Goal: Task Accomplishment & Management: Use online tool/utility

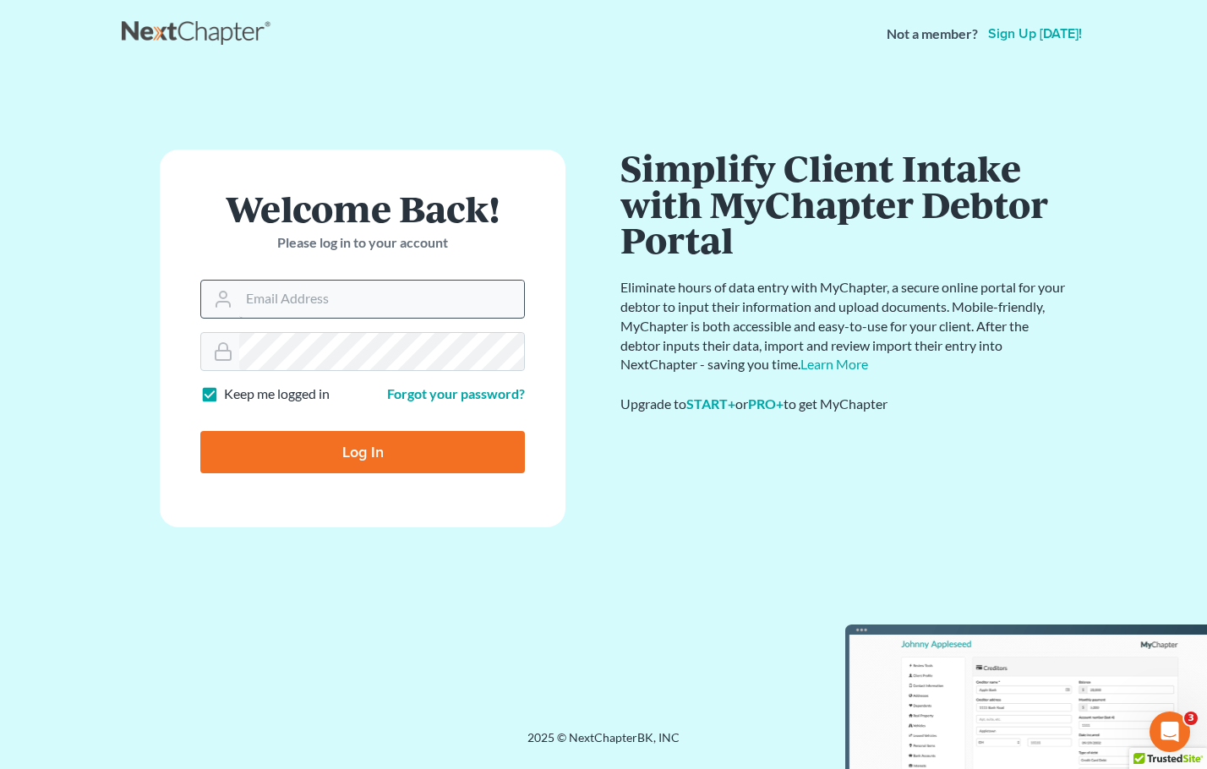
click at [344, 311] on input "Email Address" at bounding box center [381, 299] width 285 height 37
type input "[EMAIL_ADDRESS][DOMAIN_NAME]"
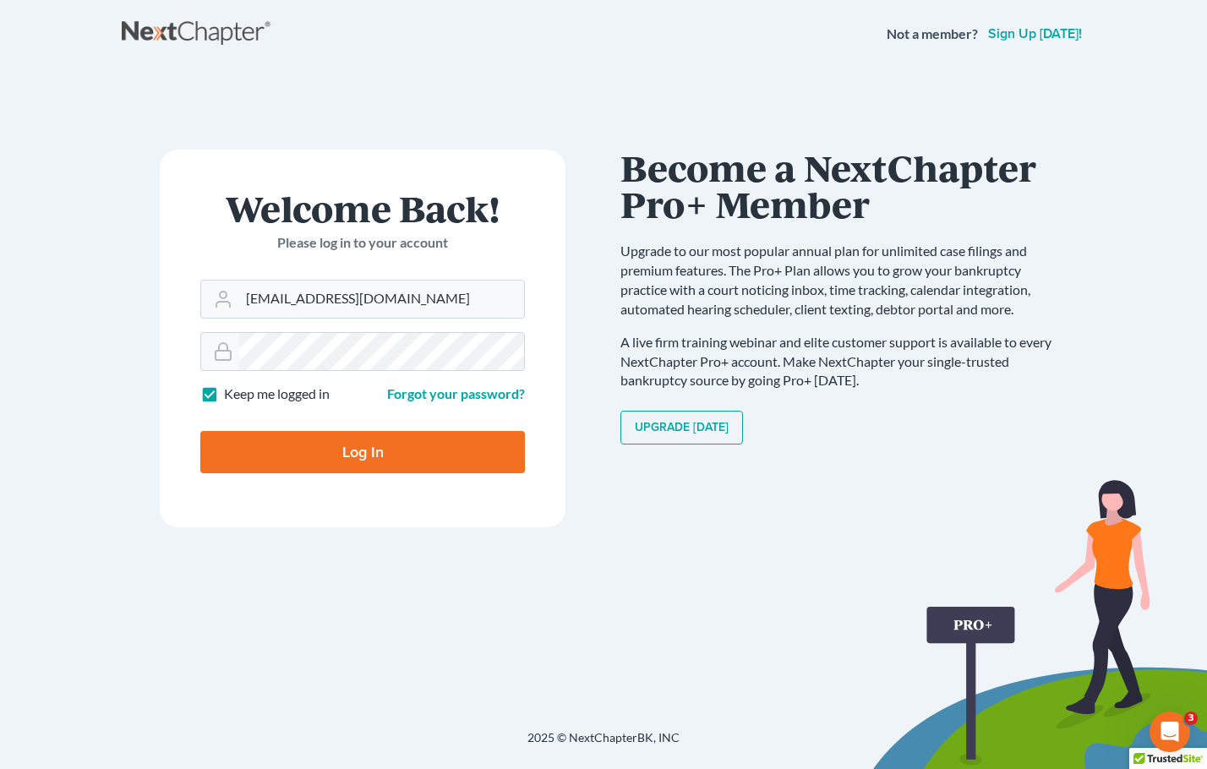
click at [386, 463] on input "Log In" at bounding box center [362, 452] width 325 height 42
type input "Thinking..."
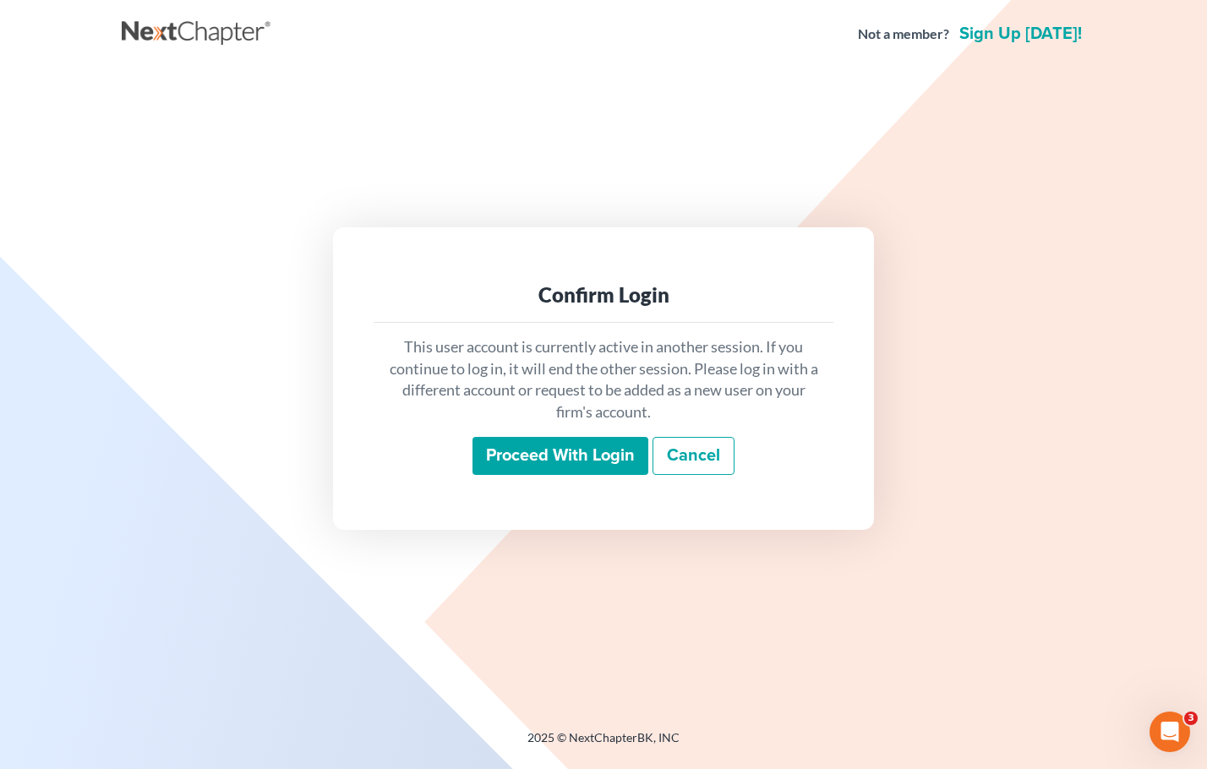
click at [562, 461] on input "Proceed with login" at bounding box center [560, 456] width 176 height 39
